Goal: Information Seeking & Learning: Learn about a topic

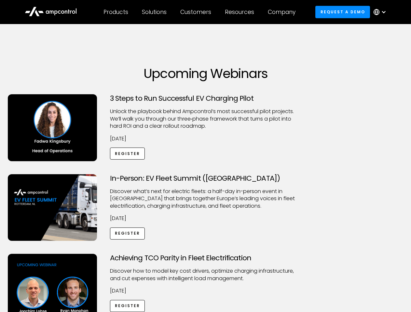
click at [200, 12] on div "Customers" at bounding box center [195, 11] width 31 height 7
click at [116, 12] on div "Products" at bounding box center [115, 11] width 25 height 7
click at [155, 12] on div "Solutions" at bounding box center [154, 11] width 25 height 7
click at [197, 12] on div "Customers" at bounding box center [195, 11] width 31 height 7
click at [241, 12] on div "Resources" at bounding box center [239, 11] width 29 height 7
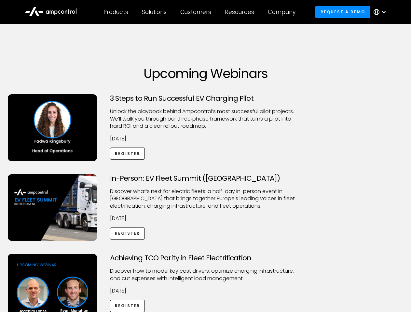
click at [284, 12] on div "Company" at bounding box center [282, 11] width 28 height 7
click at [381, 12] on div at bounding box center [383, 11] width 5 height 5
